Goal: Information Seeking & Learning: Check status

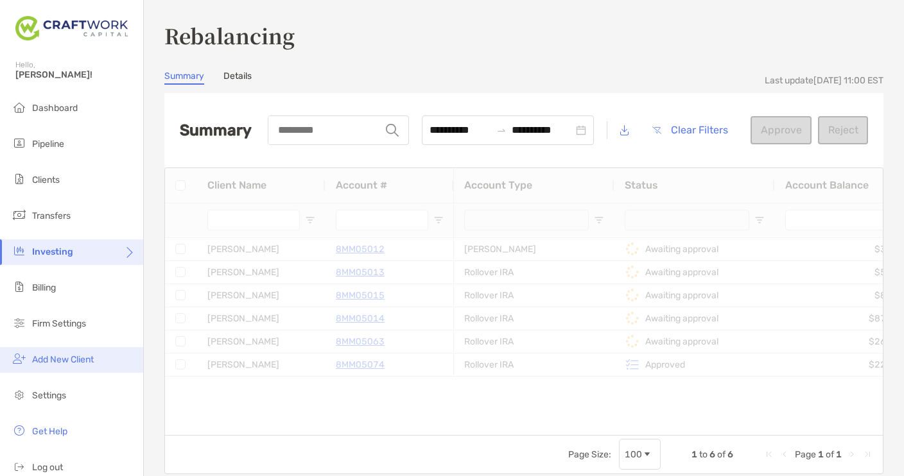
scroll to position [15, 0]
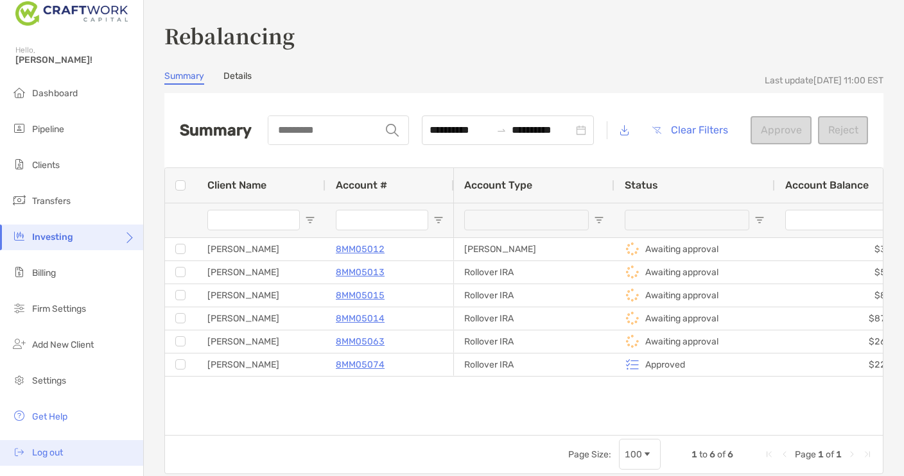
click at [26, 457] on img at bounding box center [19, 451] width 15 height 15
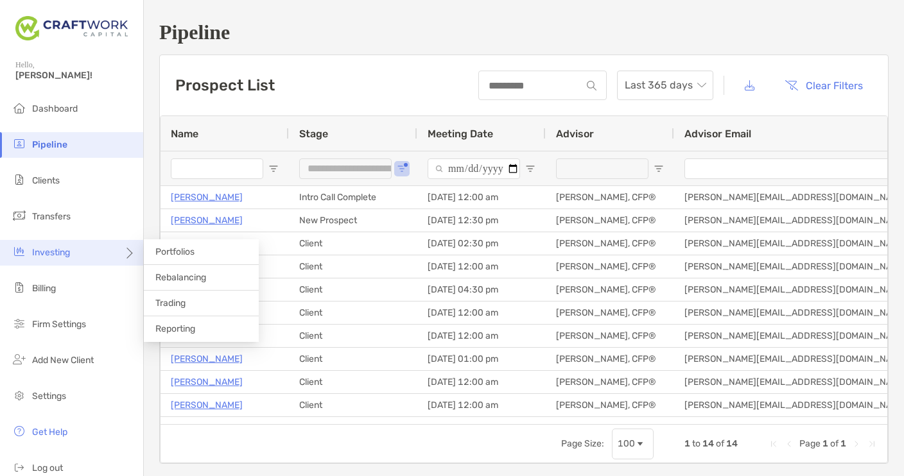
click at [64, 251] on span "Investing" at bounding box center [51, 252] width 38 height 11
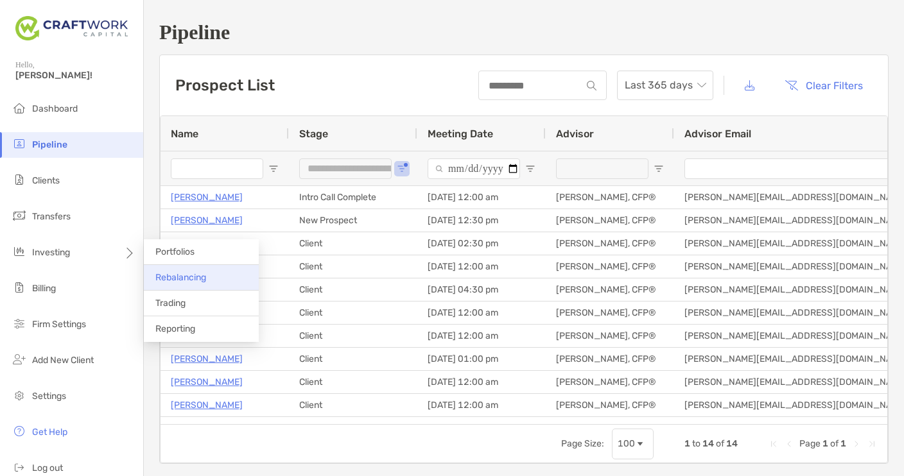
click at [171, 280] on span "Rebalancing" at bounding box center [180, 277] width 51 height 11
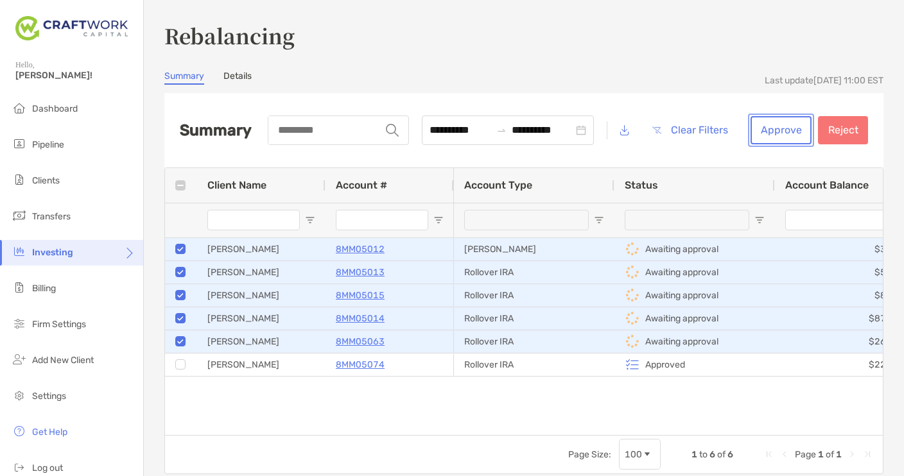
click at [779, 132] on button "Approve" at bounding box center [780, 130] width 61 height 28
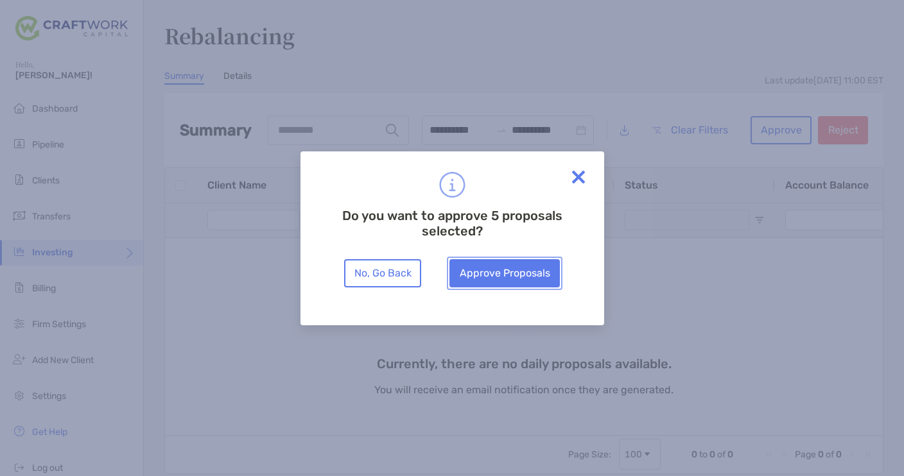
click at [521, 267] on button "Approve Proposals" at bounding box center [504, 273] width 110 height 28
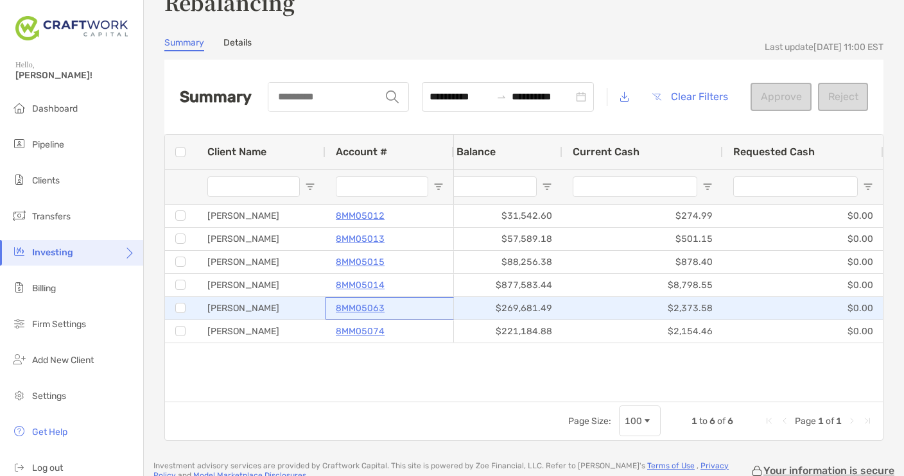
click at [369, 307] on p "8MM05063" at bounding box center [360, 308] width 49 height 16
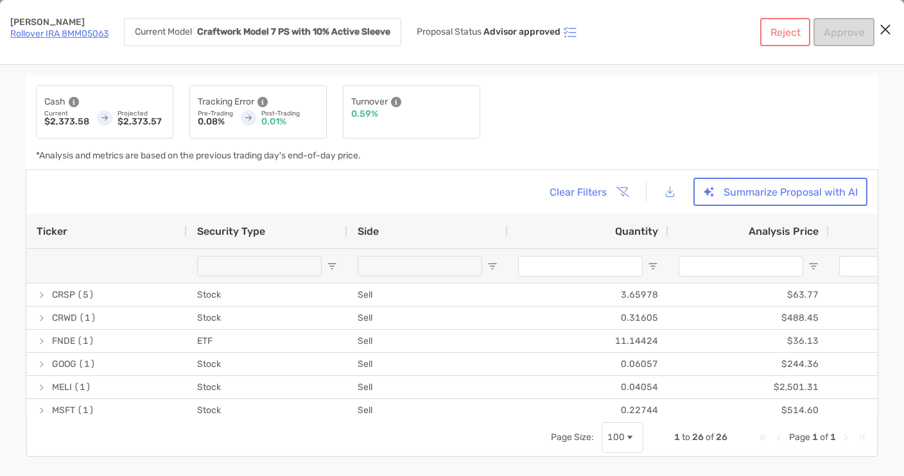
click at [71, 33] on link "Rollover IRA 8MM05063" at bounding box center [59, 33] width 98 height 11
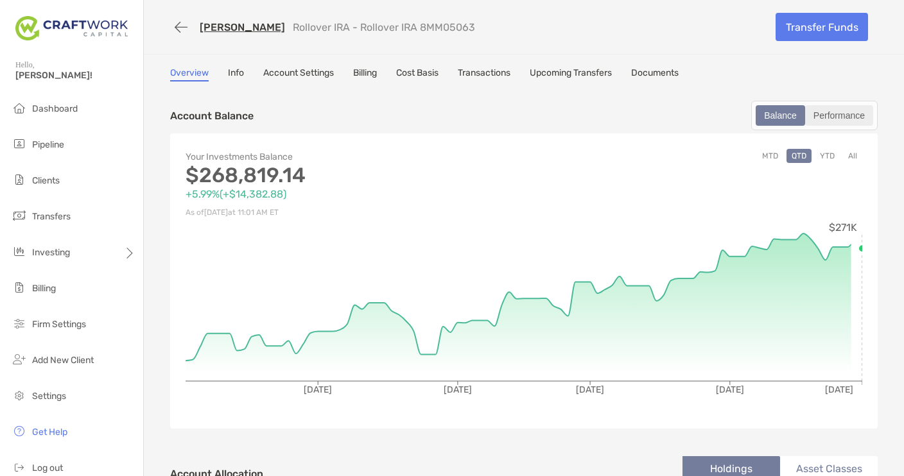
click at [862, 110] on div "Performance" at bounding box center [838, 116] width 65 height 18
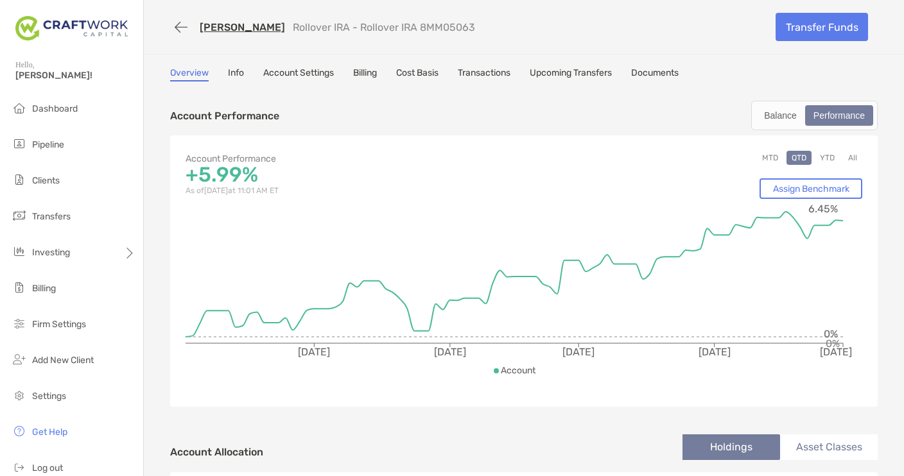
click at [830, 160] on button "YTD" at bounding box center [827, 158] width 25 height 14
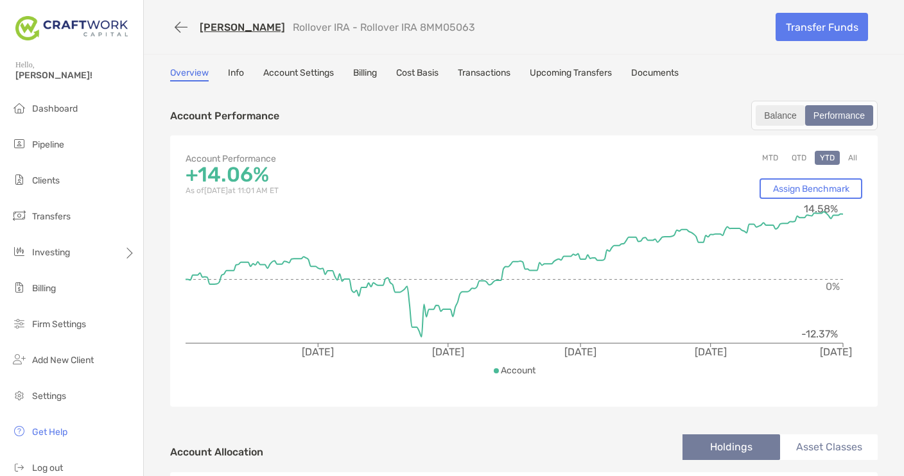
click at [784, 113] on div "Balance" at bounding box center [780, 116] width 47 height 18
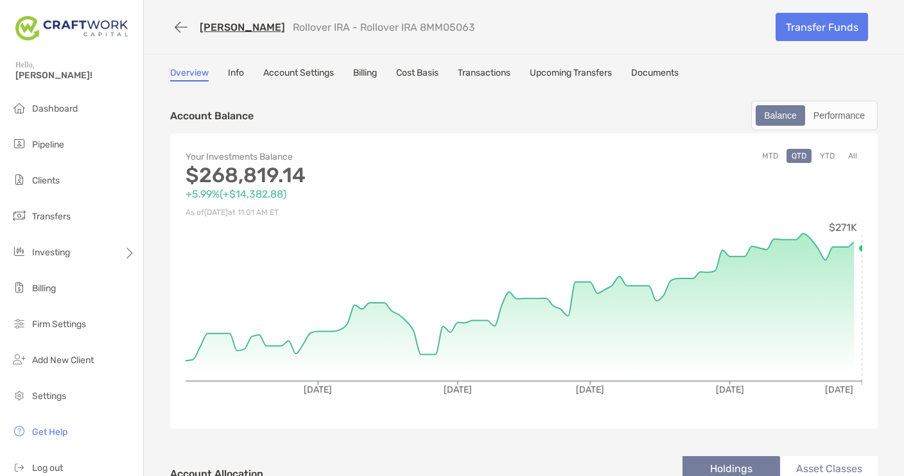
click at [237, 26] on link "[PERSON_NAME]" at bounding box center [242, 27] width 85 height 12
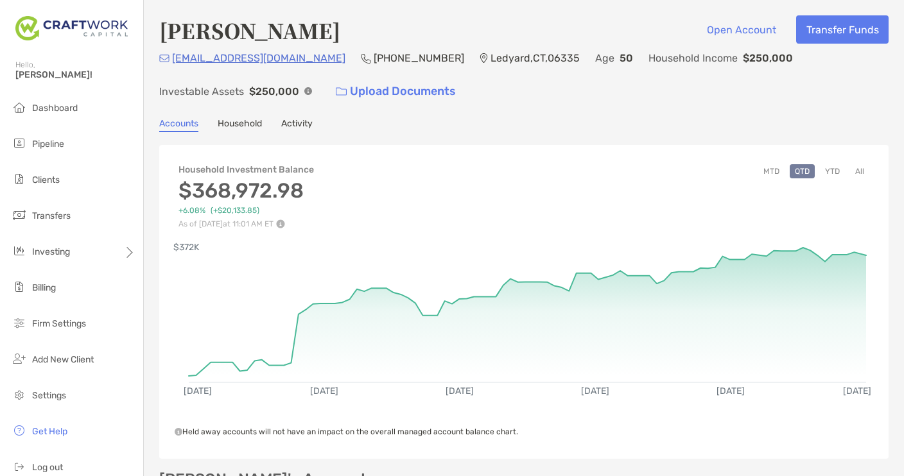
click at [835, 172] on button "YTD" at bounding box center [832, 171] width 25 height 14
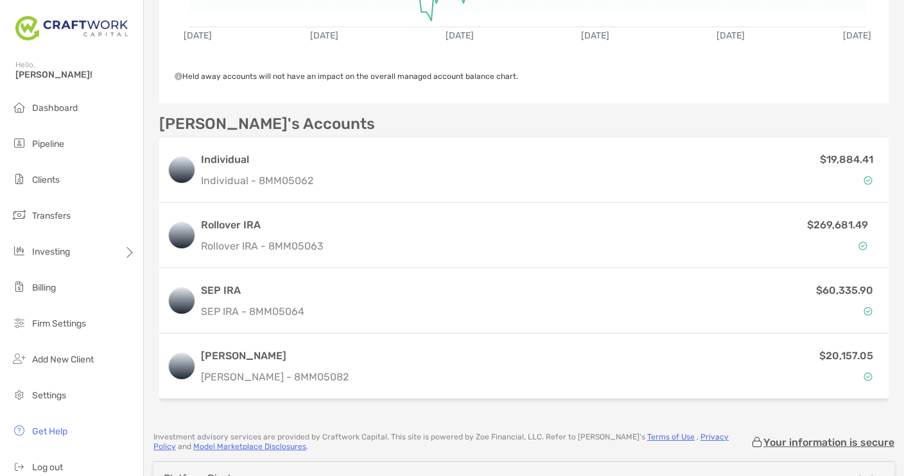
scroll to position [370, 0]
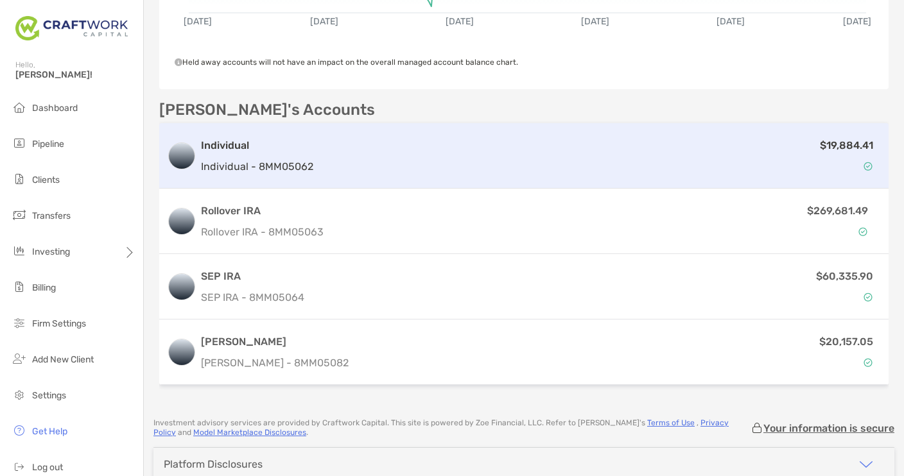
click at [223, 146] on h3 "Individual" at bounding box center [257, 145] width 112 height 15
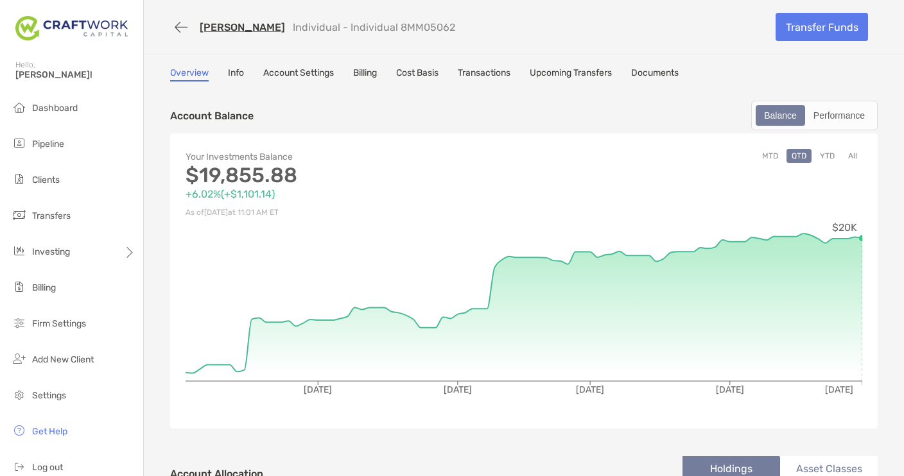
click at [823, 161] on button "YTD" at bounding box center [827, 156] width 25 height 14
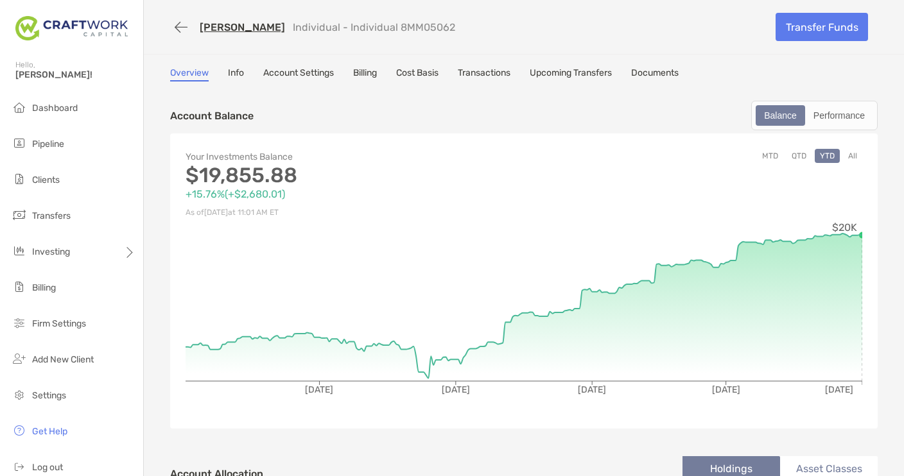
click at [415, 73] on link "Cost Basis" at bounding box center [417, 74] width 42 height 14
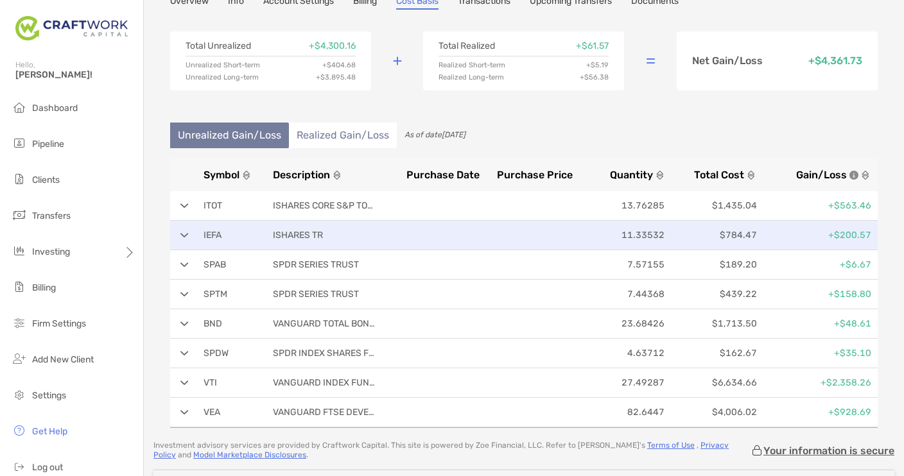
scroll to position [148, 0]
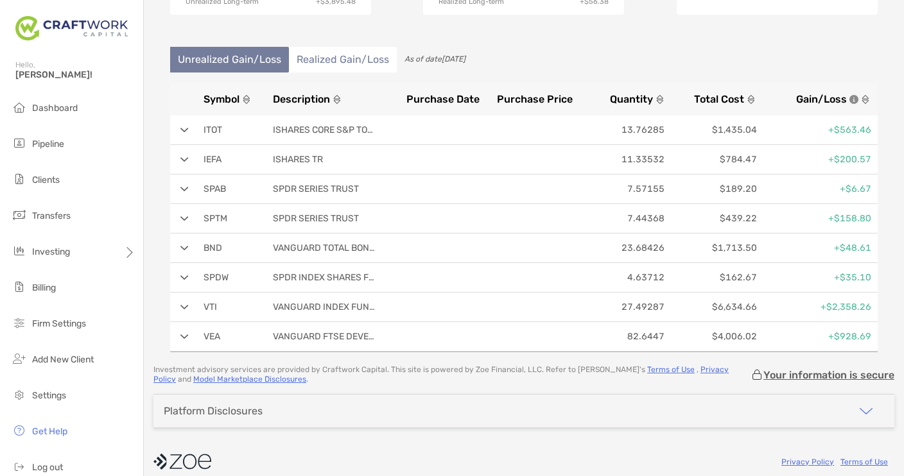
click at [182, 307] on img at bounding box center [184, 307] width 8 height 5
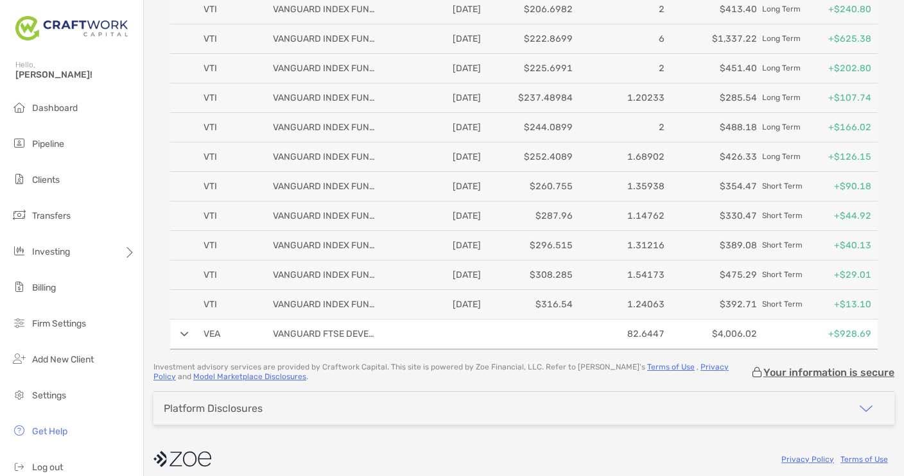
scroll to position [603, 0]
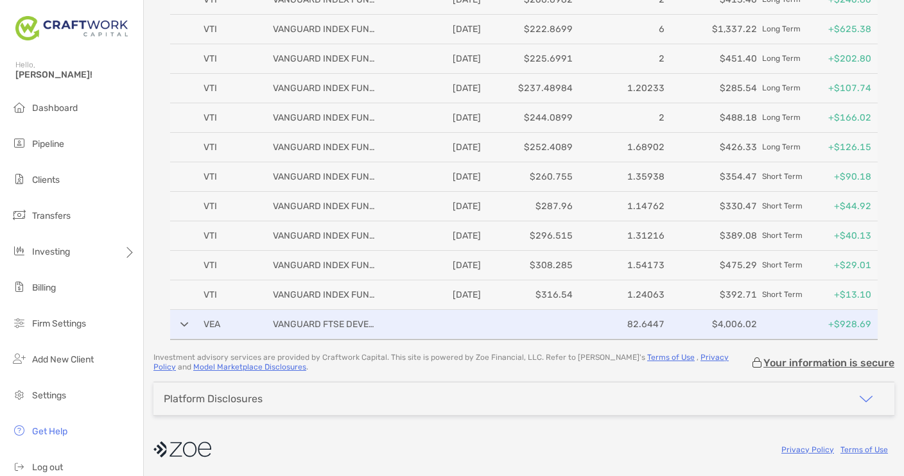
click at [178, 325] on div "VEA VANGUARD FTSE DEVELOPED 82.6447 $4,006.02 +$928.69" at bounding box center [523, 325] width 707 height 30
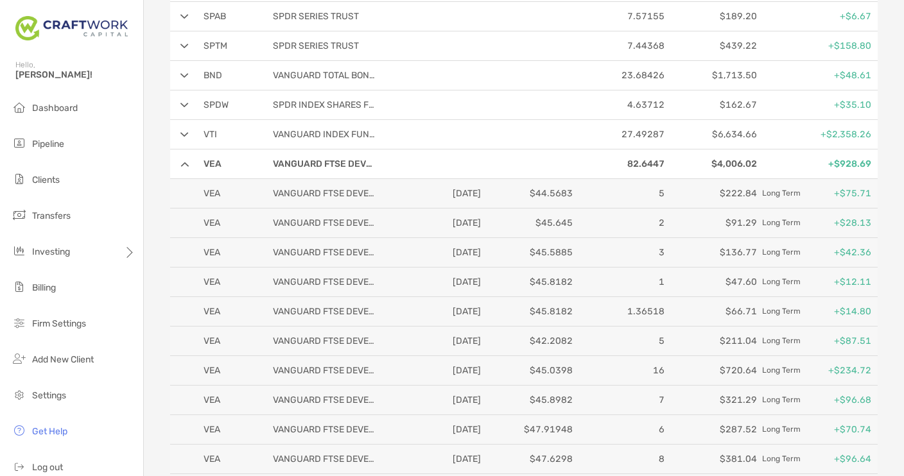
scroll to position [234, 0]
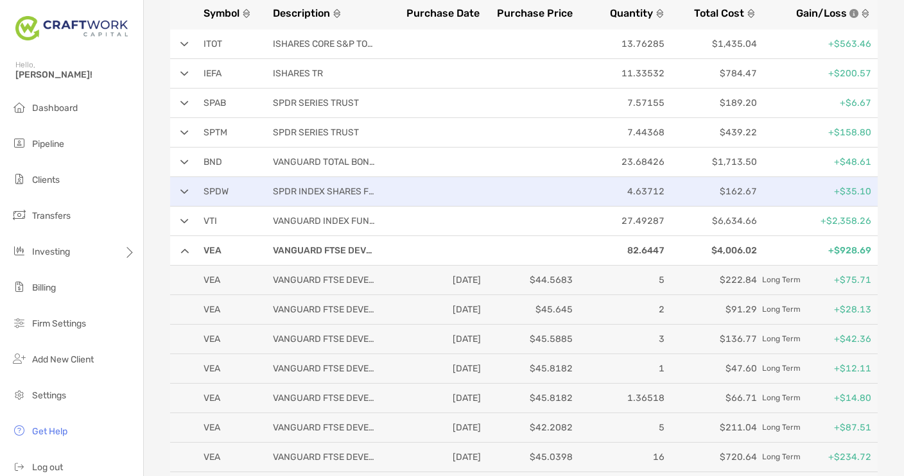
click at [174, 186] on div "SPDW SPDR INDEX SHARES FUNDS 4.63712 $162.67 +$35.10" at bounding box center [523, 192] width 707 height 30
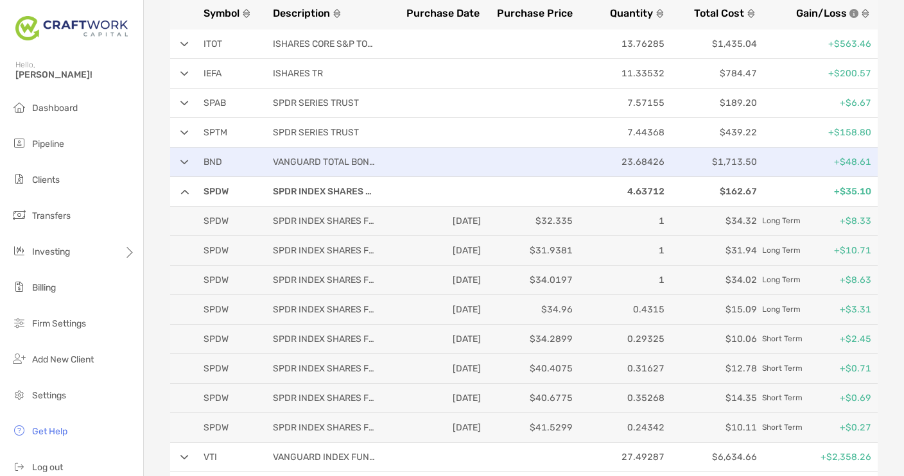
click at [184, 159] on div "BND VANGUARD TOTAL BOND MARKET ETF 23.68426 $1,713.50 +$48.61" at bounding box center [523, 163] width 707 height 30
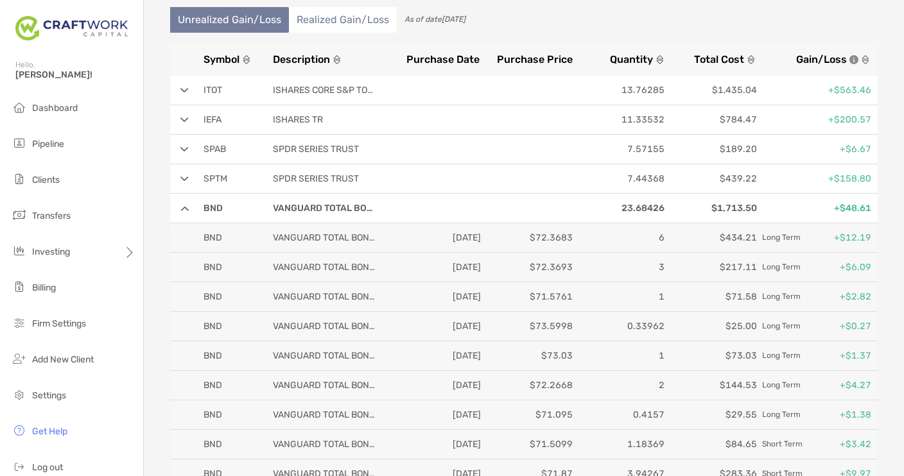
scroll to position [157, 0]
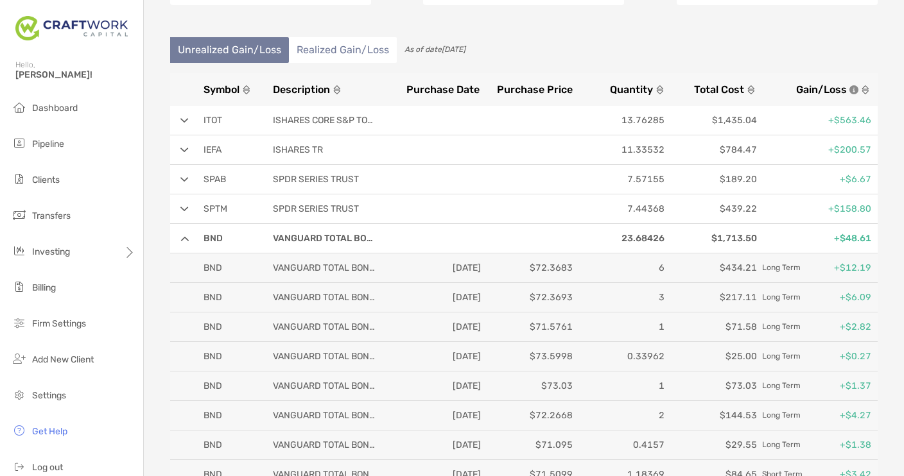
click at [185, 207] on img at bounding box center [184, 209] width 8 height 5
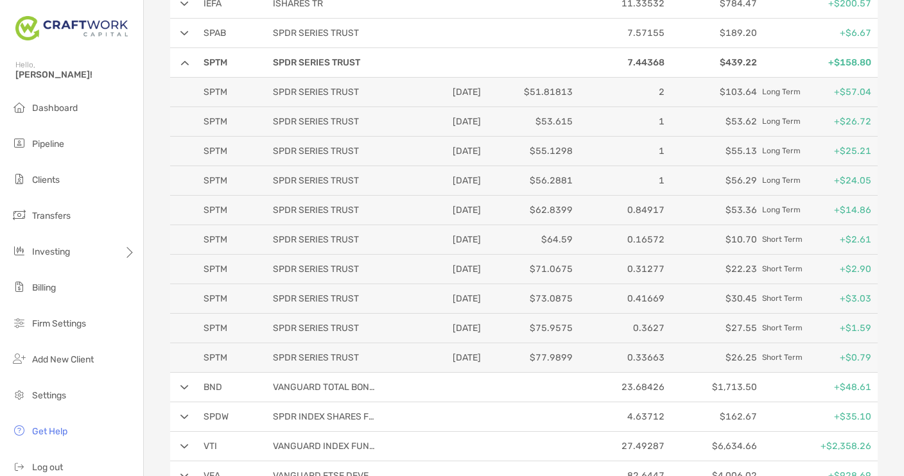
scroll to position [114, 0]
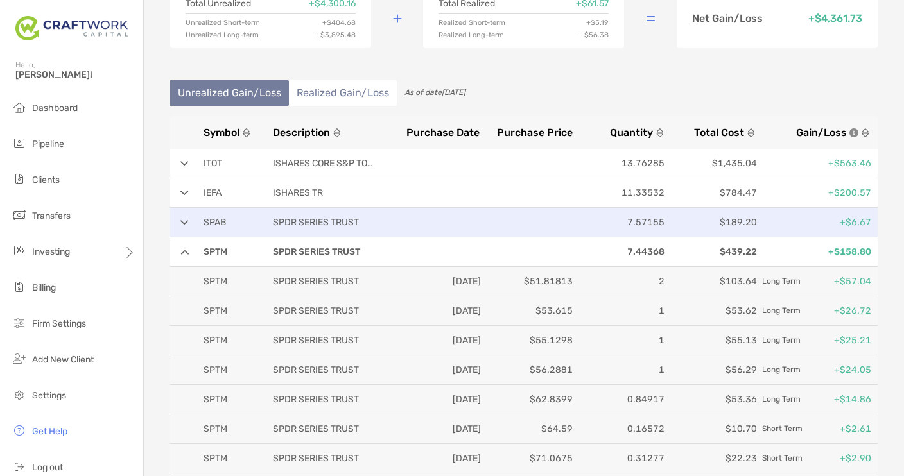
click at [179, 219] on div "SPAB SPDR SERIES TRUST 7.57155 $189.20 +$6.67" at bounding box center [523, 223] width 707 height 30
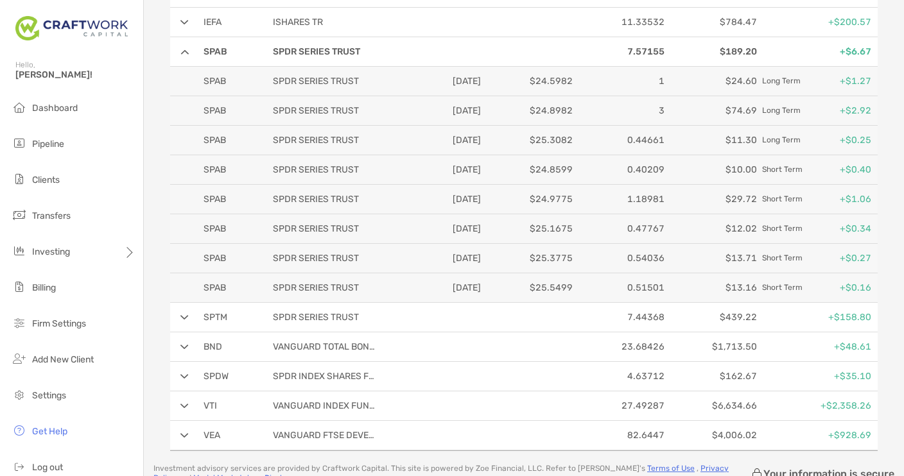
scroll to position [178, 0]
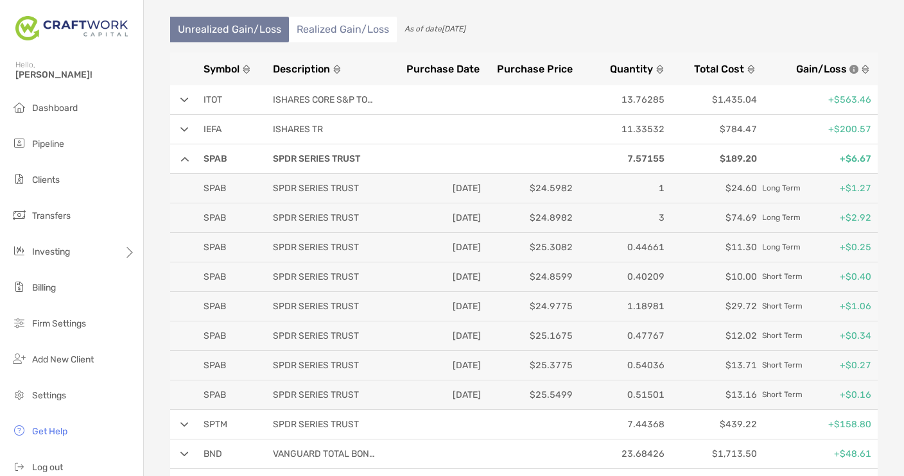
click at [182, 131] on img at bounding box center [184, 129] width 8 height 5
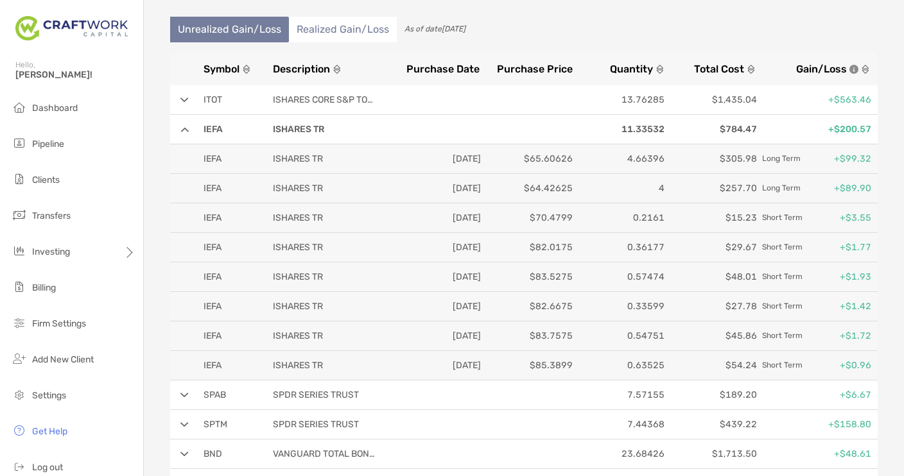
click at [182, 98] on img at bounding box center [184, 100] width 8 height 5
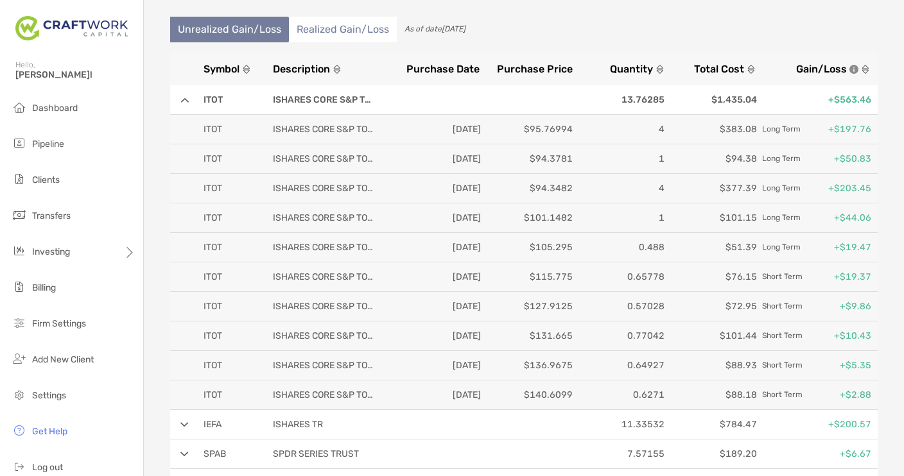
click at [182, 98] on img at bounding box center [184, 100] width 8 height 5
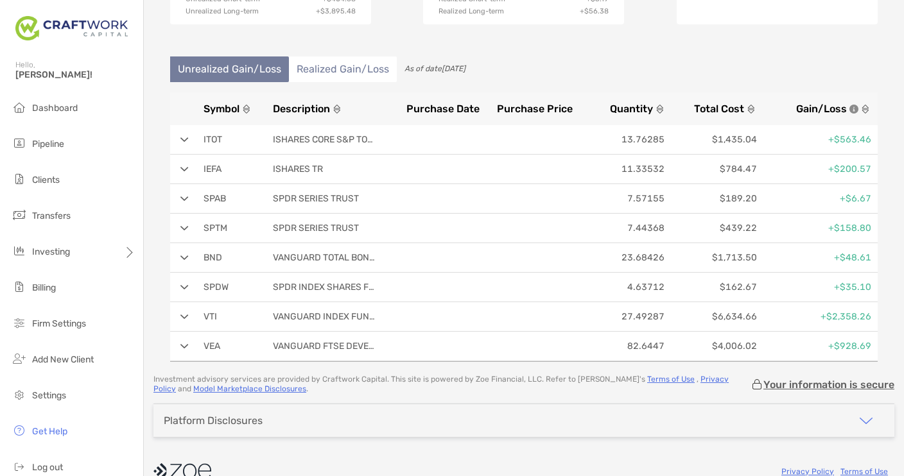
scroll to position [119, 0]
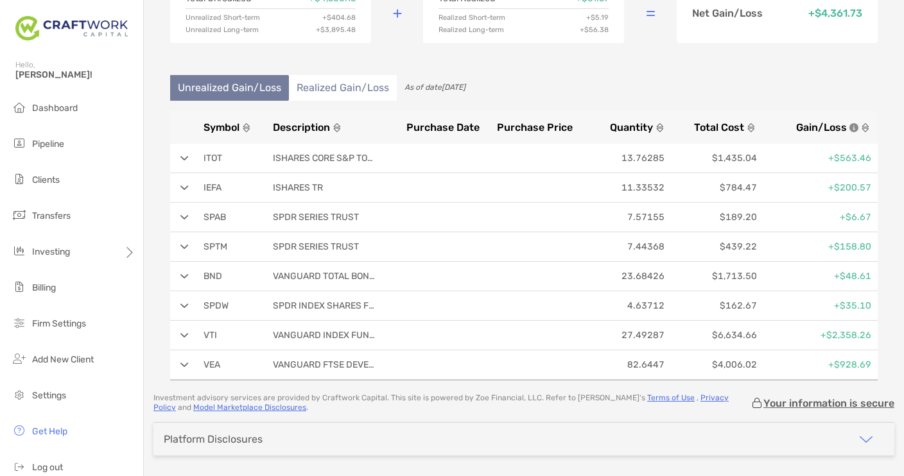
click at [340, 97] on li "Realized Gain/Loss" at bounding box center [343, 88] width 108 height 26
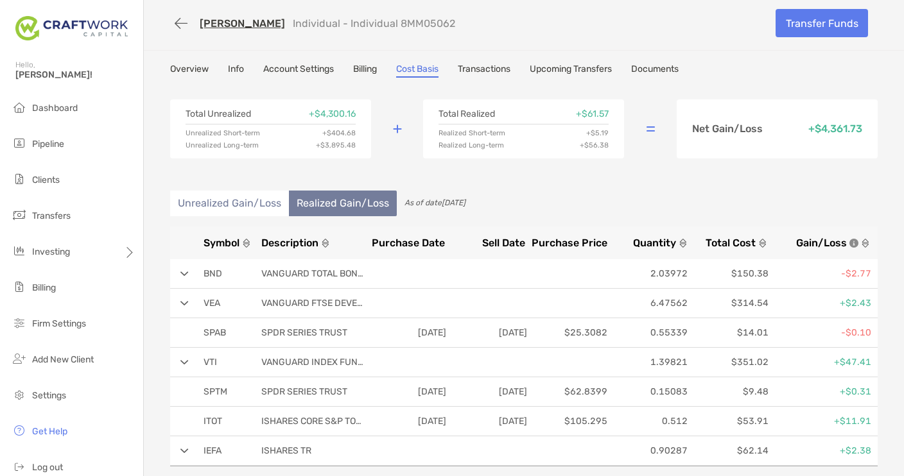
scroll to position [0, 0]
